Goal: Information Seeking & Learning: Learn about a topic

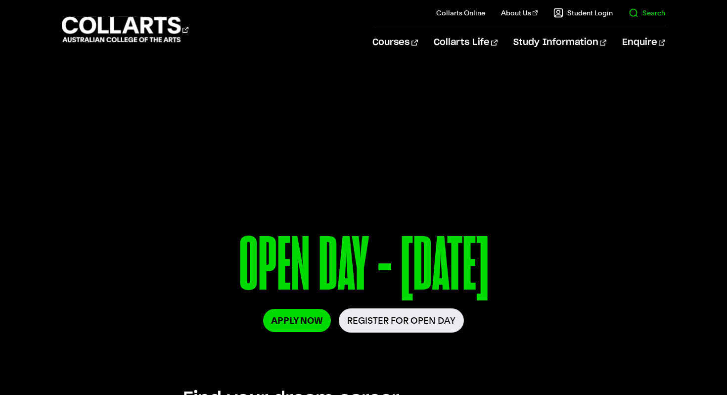
click at [629, 8] on link "Search" at bounding box center [646, 13] width 37 height 10
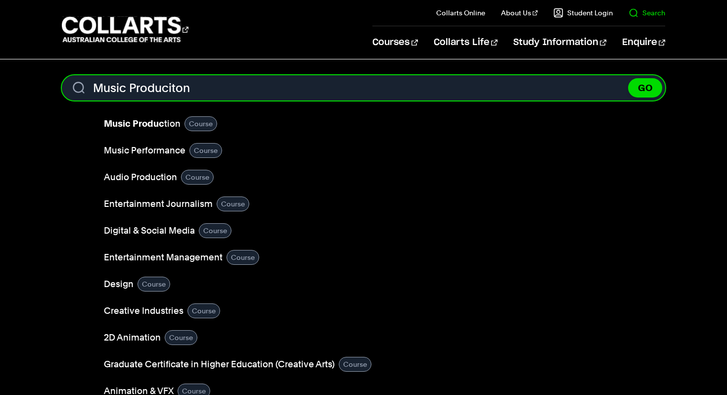
type input "Music Produciton"
click at [628, 78] on button "GO" at bounding box center [645, 87] width 34 height 19
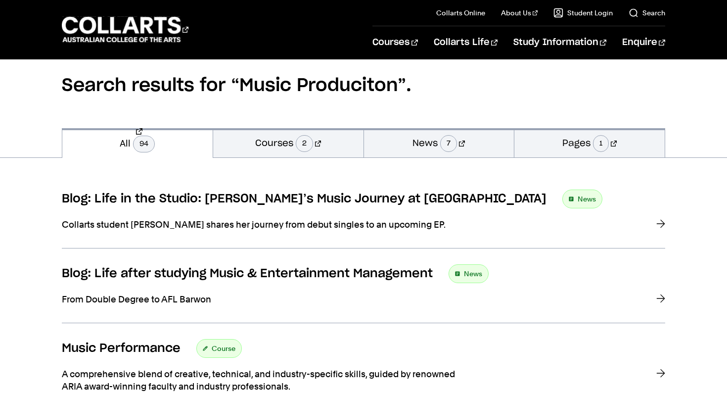
scroll to position [79, 0]
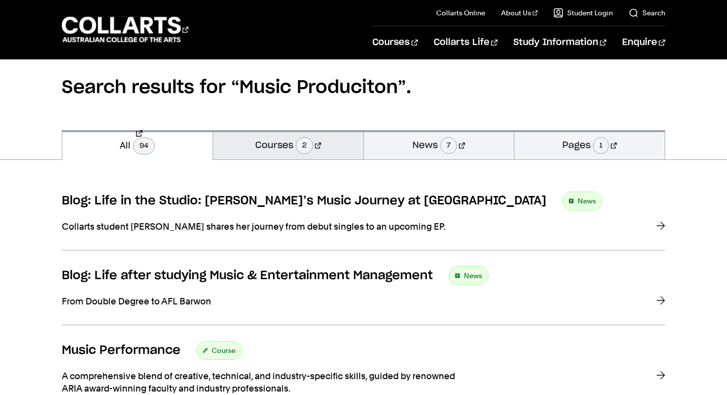
click at [308, 138] on span "2" at bounding box center [304, 145] width 17 height 17
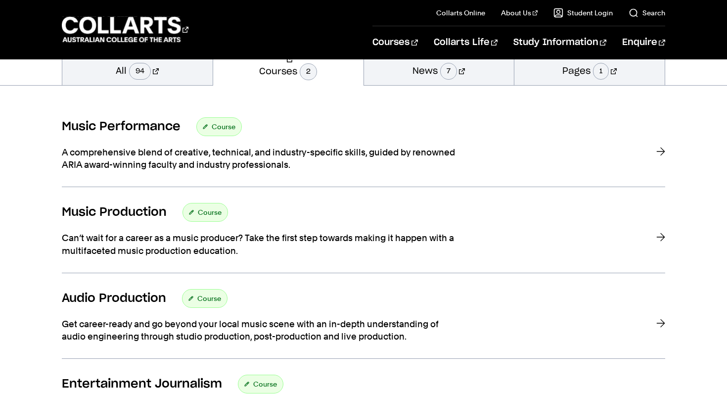
scroll to position [141, 0]
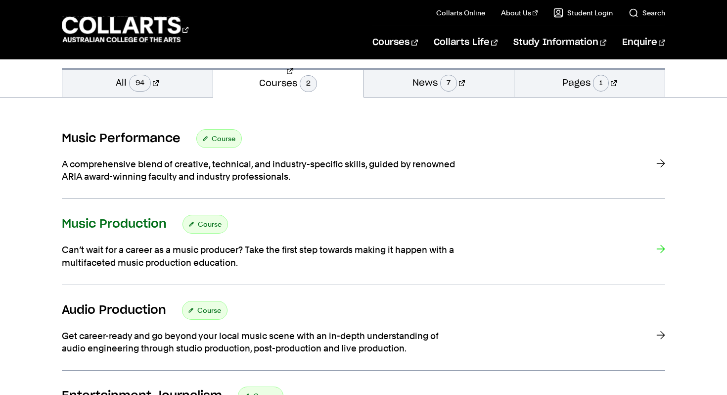
click at [268, 221] on div "Music Production Course" at bounding box center [363, 224] width 603 height 19
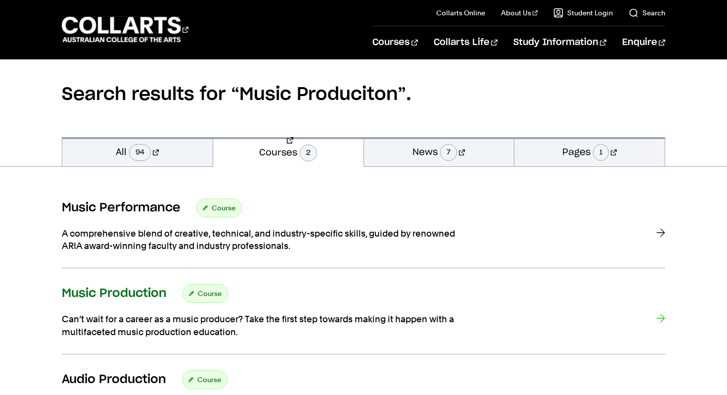
scroll to position [71, 0]
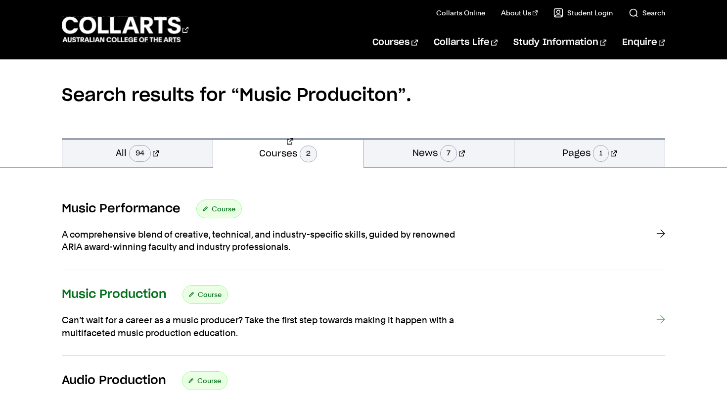
click at [109, 287] on h3 "Music Production" at bounding box center [114, 294] width 105 height 15
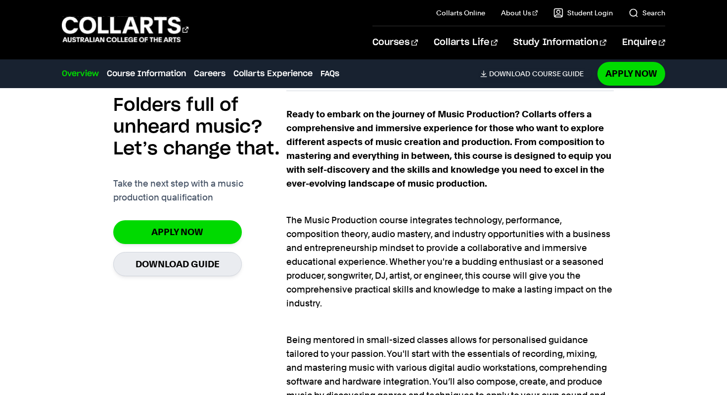
scroll to position [613, 0]
